Goal: Task Accomplishment & Management: Manage account settings

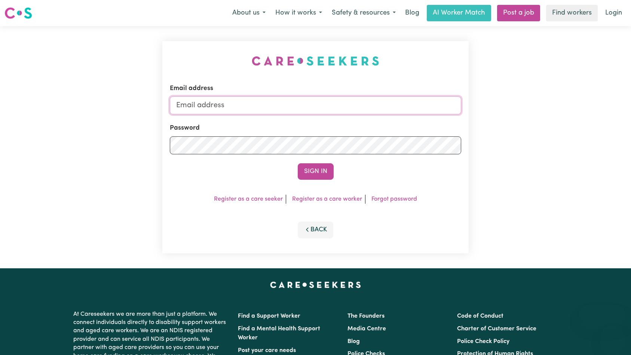
click at [335, 112] on input "Email address" at bounding box center [316, 106] width 292 height 18
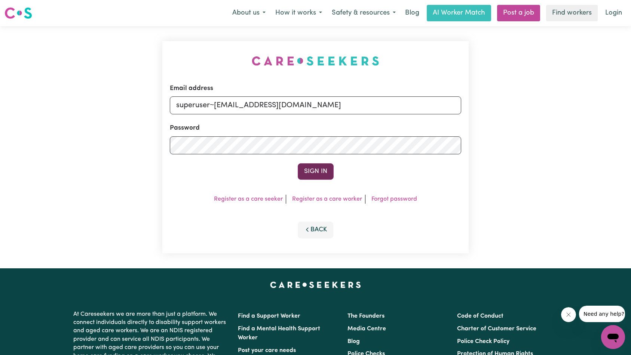
type input "superuser~[EMAIL_ADDRESS][DOMAIN_NAME]"
click at [325, 173] on button "Sign In" at bounding box center [316, 172] width 36 height 16
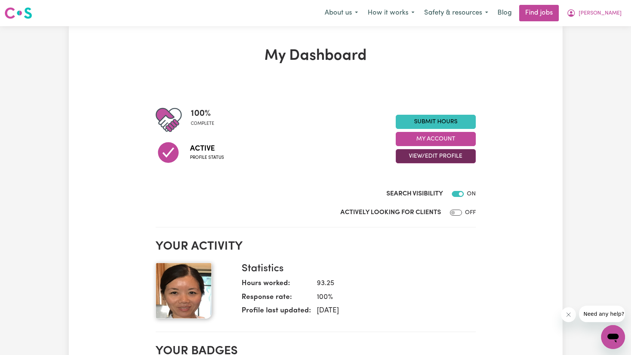
click at [441, 154] on button "View/Edit Profile" at bounding box center [436, 156] width 80 height 14
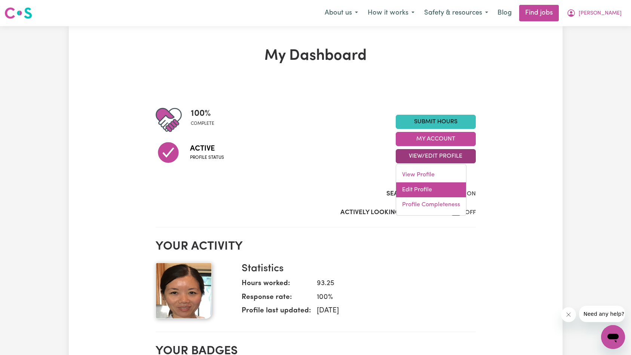
click at [430, 190] on link "Edit Profile" at bounding box center [431, 190] width 70 height 15
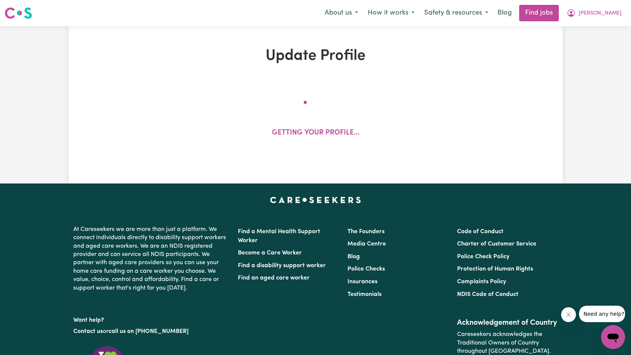
select select "[DEMOGRAPHIC_DATA]"
select select "[DEMOGRAPHIC_DATA] Citizen"
select select "Studying a healthcare related degree or qualification"
select select "60"
select select "70"
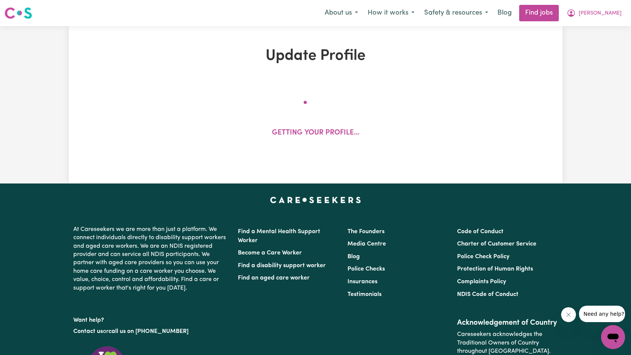
select select "80"
select select "120"
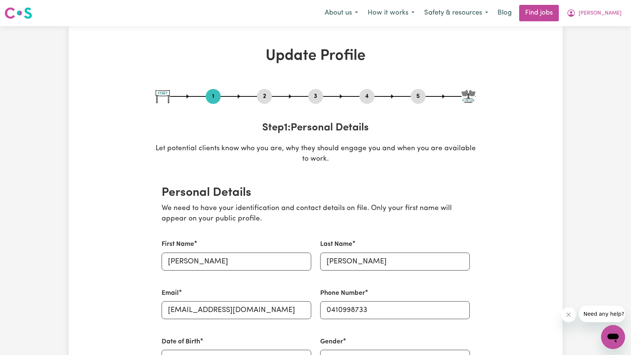
click at [425, 102] on div "1 2 3 4 5" at bounding box center [316, 96] width 320 height 15
click at [421, 98] on button "5" at bounding box center [418, 97] width 15 height 10
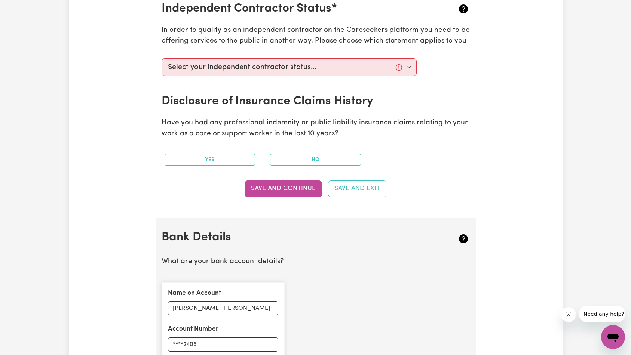
scroll to position [452, 0]
